Goal: Check status: Check status

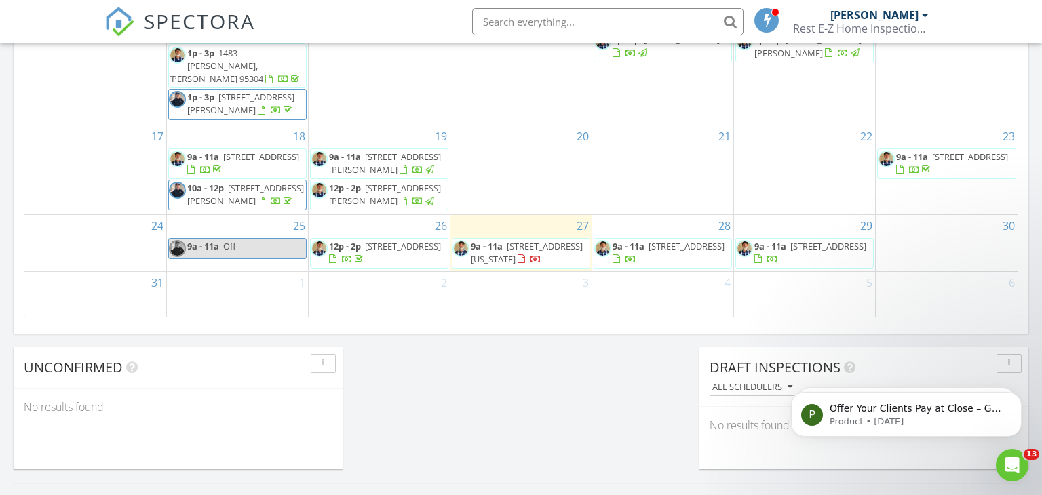
scroll to position [931, 0]
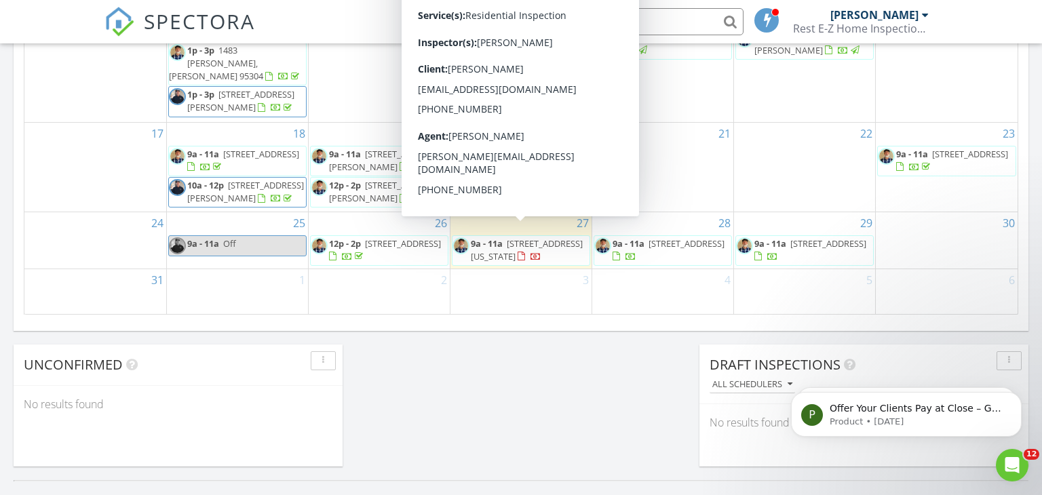
click at [514, 240] on span "3431 Hawaii Ave, Riverbank 95367" at bounding box center [527, 250] width 112 height 25
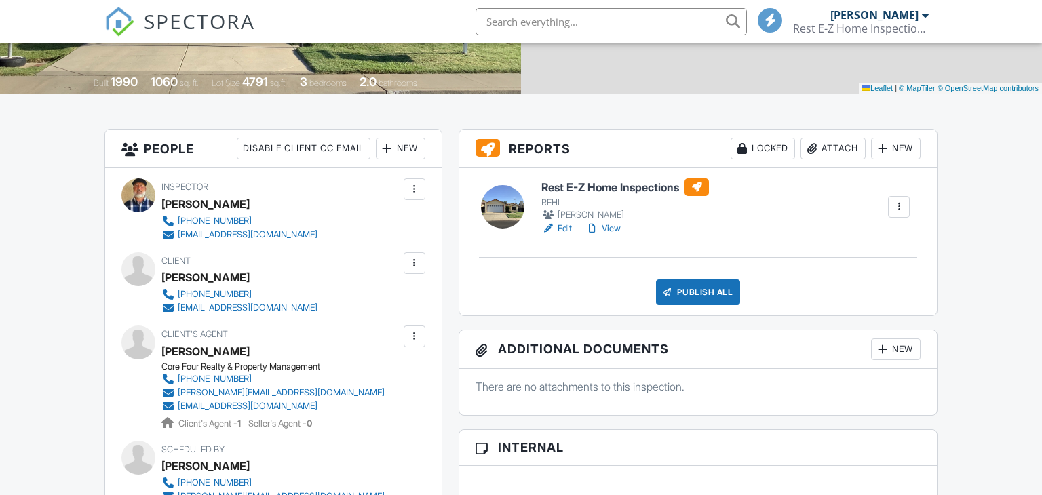
scroll to position [288, 0]
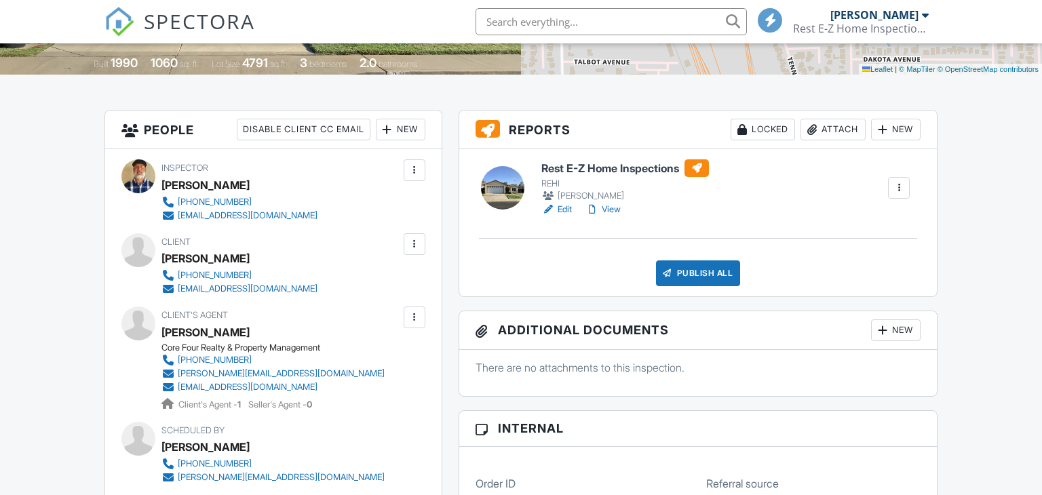
click at [611, 210] on link "View" at bounding box center [603, 210] width 35 height 14
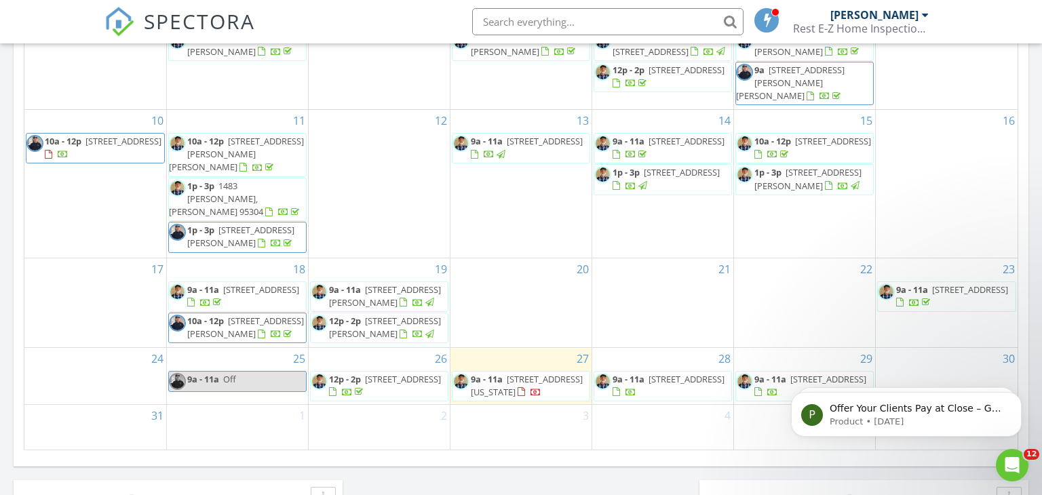
scroll to position [812, 0]
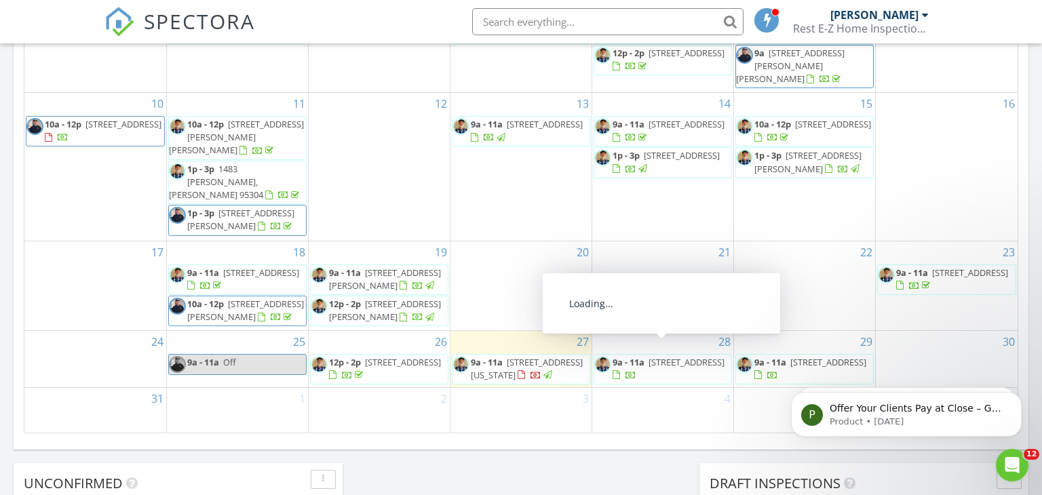
click at [662, 361] on span "1325 Sunrise Ave, Modesto 95350" at bounding box center [687, 362] width 76 height 12
